Goal: Transaction & Acquisition: Purchase product/service

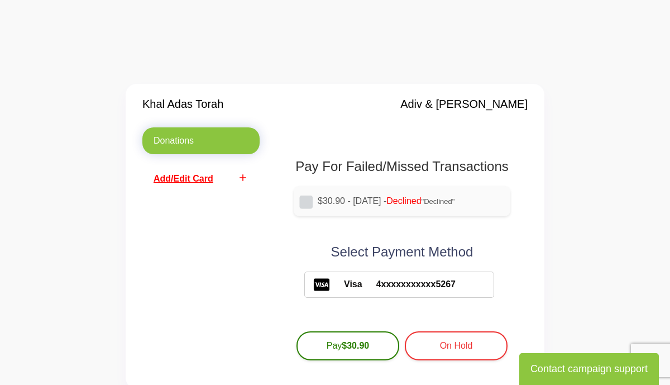
click at [188, 177] on span "Add/Edit Card" at bounding box center [184, 178] width 60 height 9
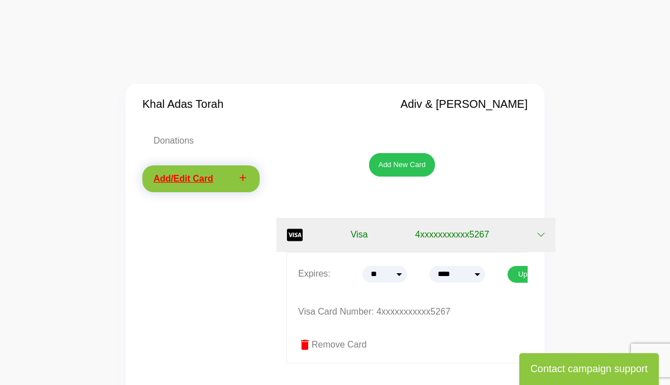
click at [452, 236] on span "4xxxxxxxxxxx5267" at bounding box center [453, 234] width 74 height 13
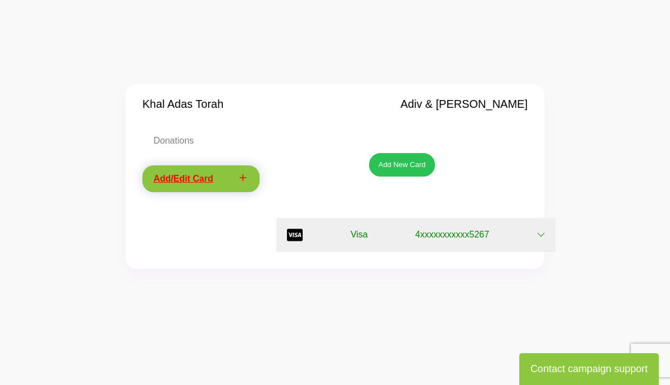
click at [542, 235] on icon "button" at bounding box center [540, 235] width 7 height 4
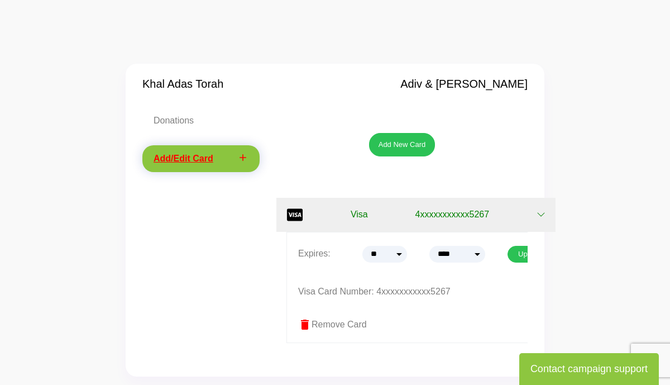
scroll to position [22, 0]
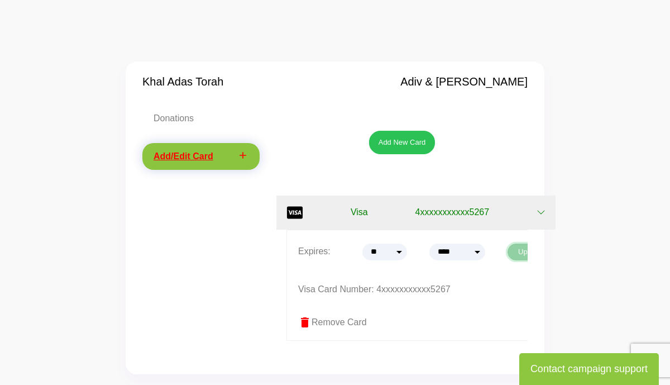
click at [516, 249] on button "Update" at bounding box center [530, 252] width 45 height 17
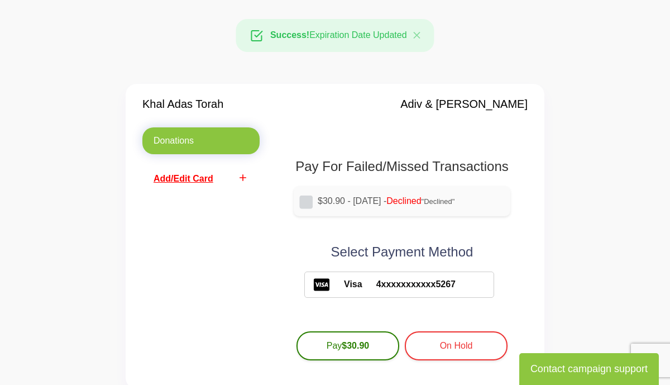
scroll to position [22, 0]
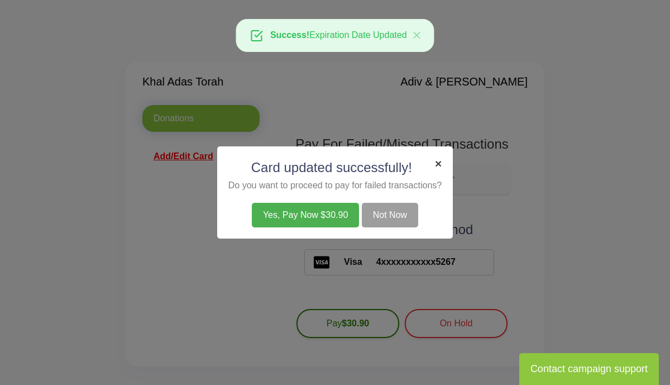
click at [439, 162] on span "×" at bounding box center [438, 163] width 7 height 13
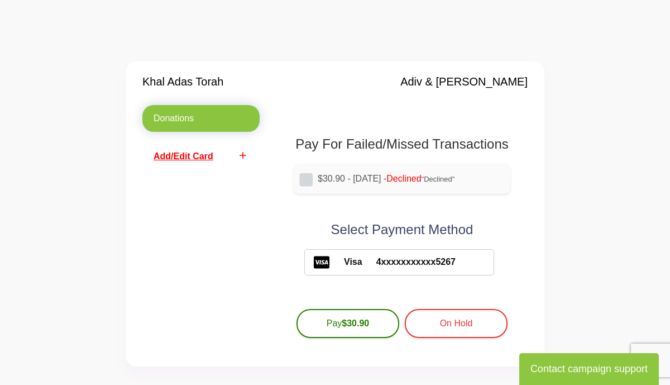
click at [415, 264] on span "4xxxxxxxxxxx5267" at bounding box center [409, 261] width 93 height 13
click at [196, 159] on span "Add/Edit Card" at bounding box center [184, 155] width 60 height 9
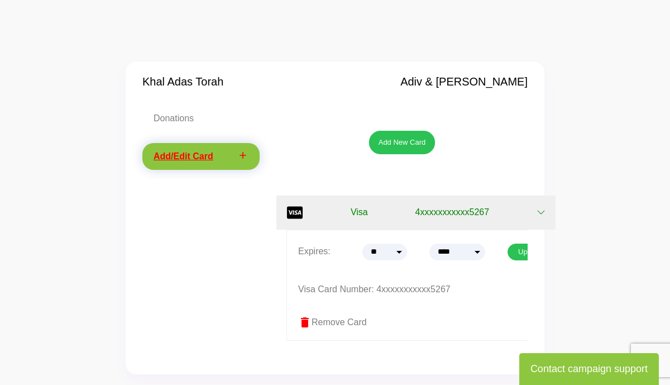
click at [333, 326] on label "delete Remove Card" at bounding box center [426, 322] width 256 height 13
click at [336, 322] on label "delete Remove Card" at bounding box center [426, 322] width 256 height 13
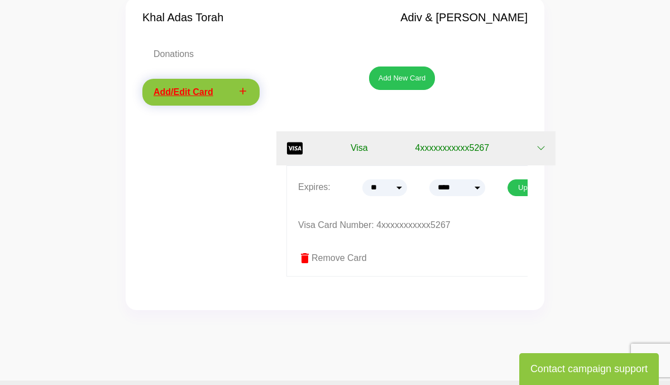
scroll to position [89, 0]
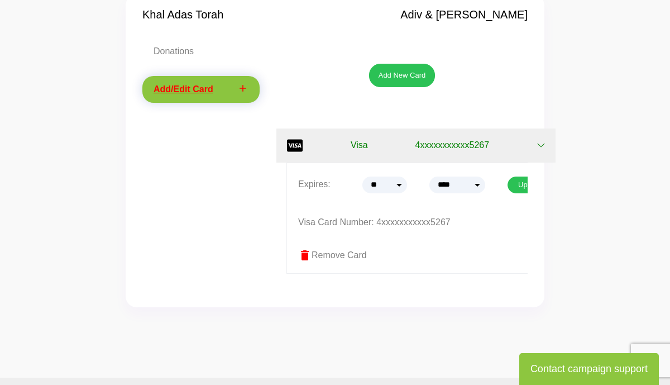
click at [356, 255] on label "delete Remove Card" at bounding box center [426, 255] width 256 height 13
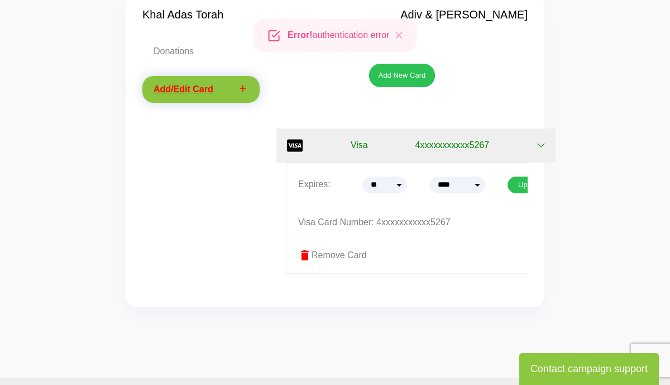
click at [421, 147] on span "4xxxxxxxxxxx5267" at bounding box center [453, 145] width 74 height 13
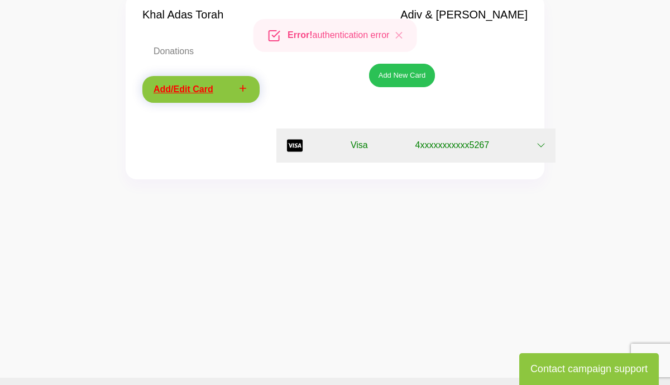
click at [544, 145] on icon "button" at bounding box center [541, 145] width 9 height 9
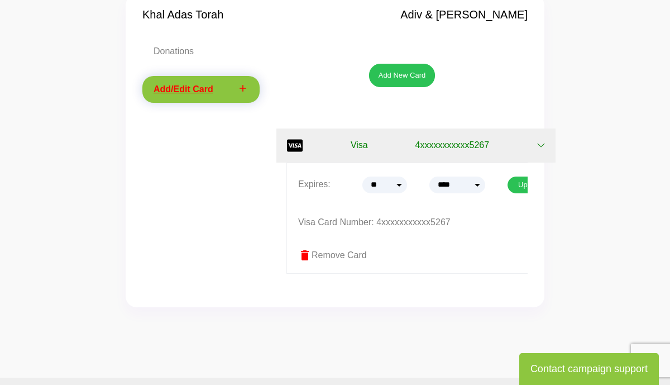
click at [449, 151] on span "4xxxxxxxxxxx5267" at bounding box center [453, 145] width 74 height 13
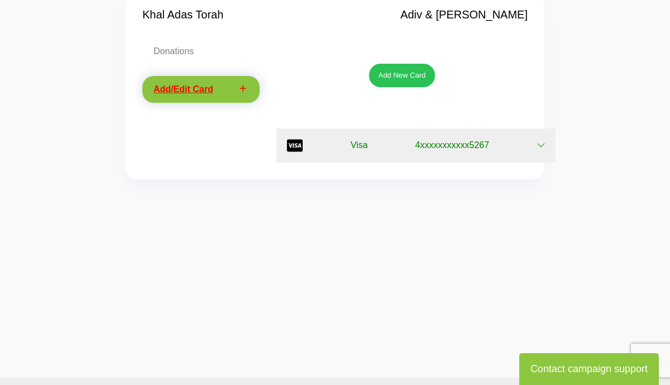
click at [292, 146] on icon "button" at bounding box center [295, 145] width 16 height 12
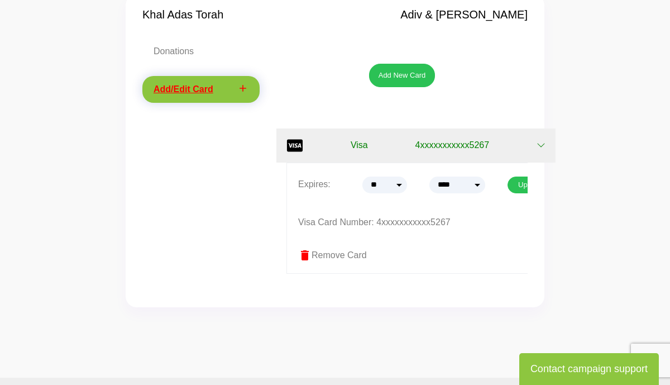
click at [314, 252] on label "delete Remove Card" at bounding box center [426, 255] width 256 height 13
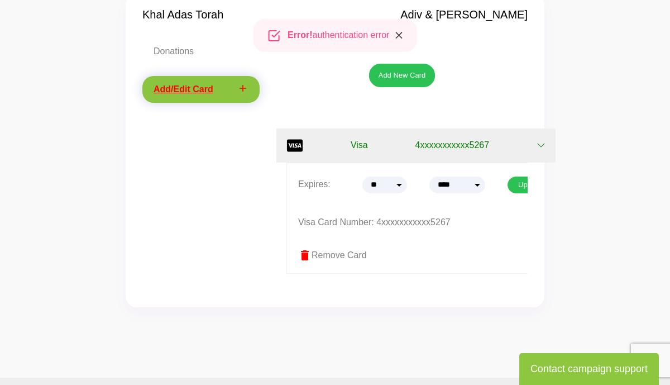
click at [390, 34] on button "Close" at bounding box center [399, 36] width 34 height 32
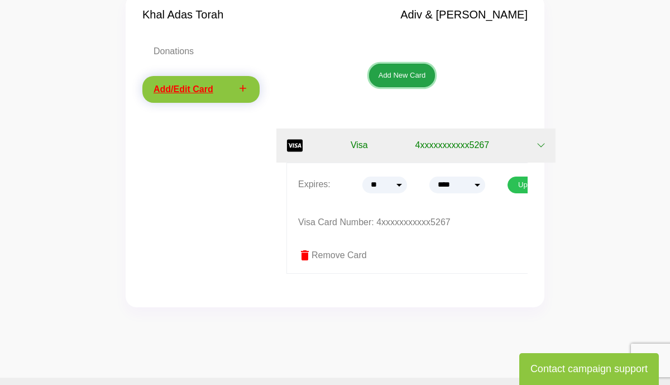
click at [399, 73] on button "Add New Card" at bounding box center [402, 75] width 66 height 23
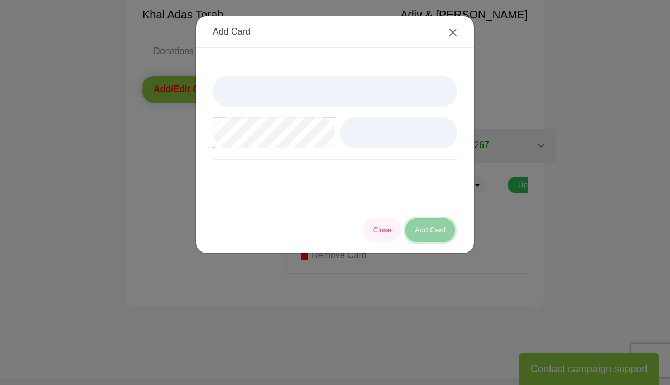
click at [436, 230] on button "Add Card" at bounding box center [431, 229] width 50 height 23
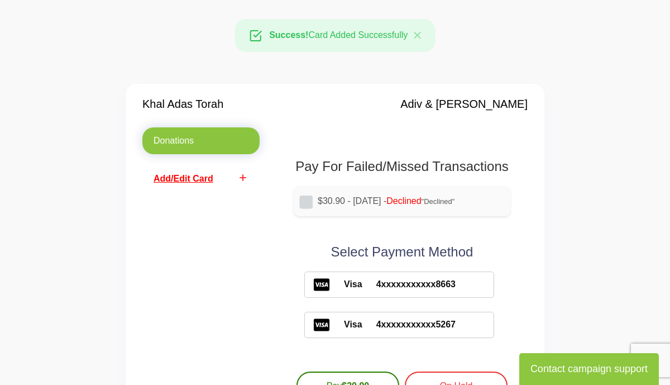
scroll to position [89, 0]
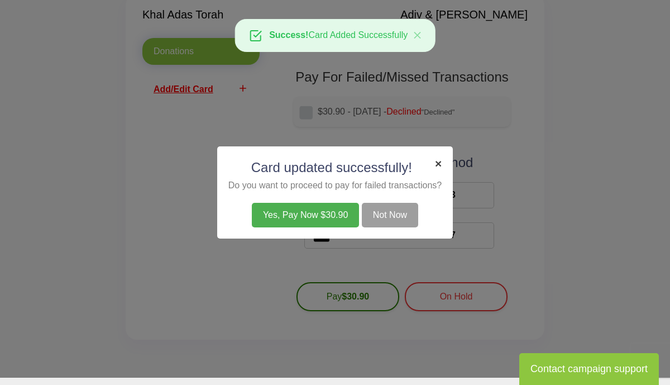
click at [440, 164] on span "×" at bounding box center [438, 163] width 7 height 13
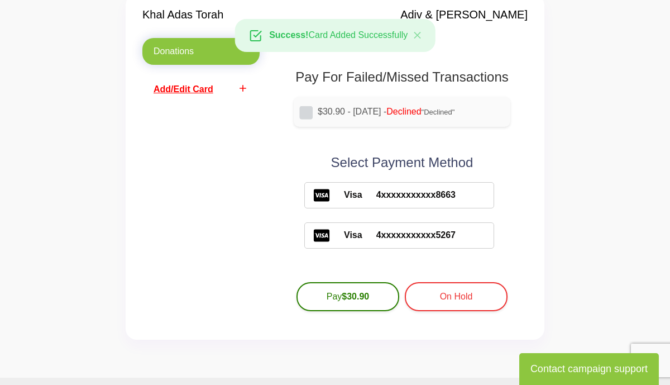
click at [230, 246] on div "Donations add Add/Edit Card" at bounding box center [201, 180] width 134 height 285
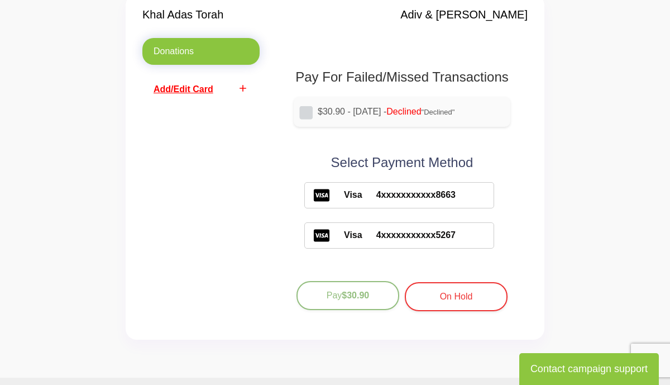
click at [353, 295] on b "$30.90" at bounding box center [355, 294] width 27 height 9
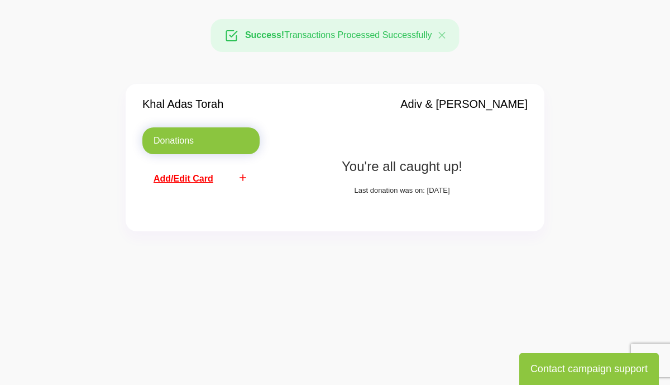
scroll to position [89, 0]
